Goal: Communication & Community: Participate in discussion

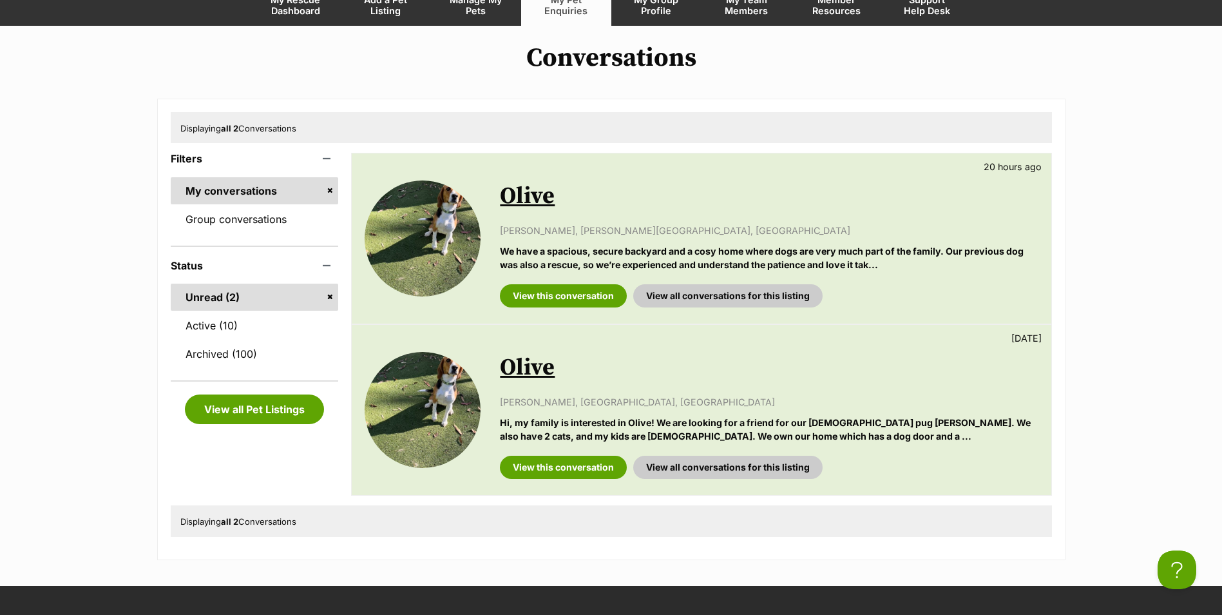
scroll to position [129, 0]
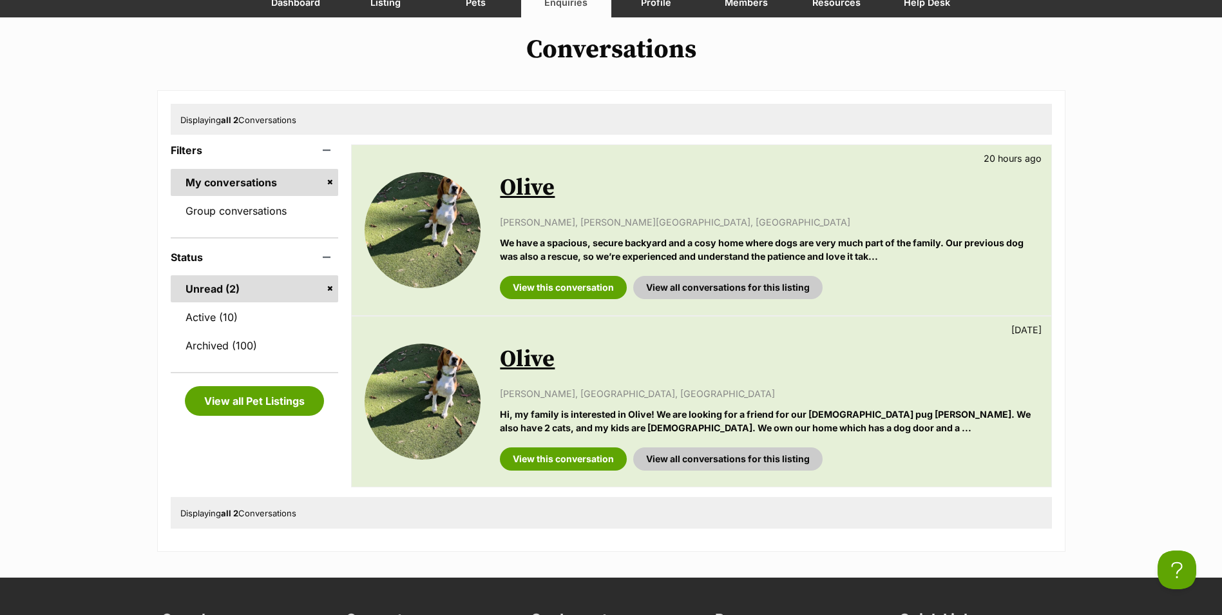
click at [1146, 198] on div "Conversations Displaying all 2 Conversations Filters My conversations Group con…" at bounding box center [611, 293] width 1222 height 517
click at [247, 321] on link "Active (10)" at bounding box center [255, 316] width 168 height 27
